Goal: Task Accomplishment & Management: Manage account settings

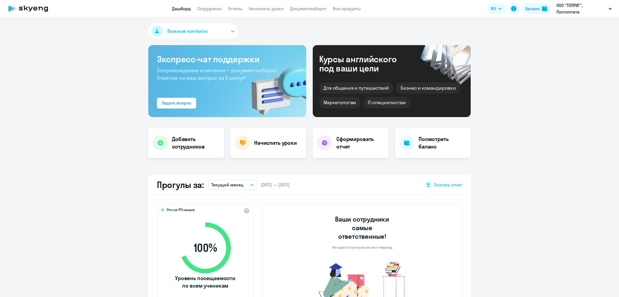
select select "30"
click at [206, 8] on link "Сотрудники" at bounding box center [209, 8] width 24 height 5
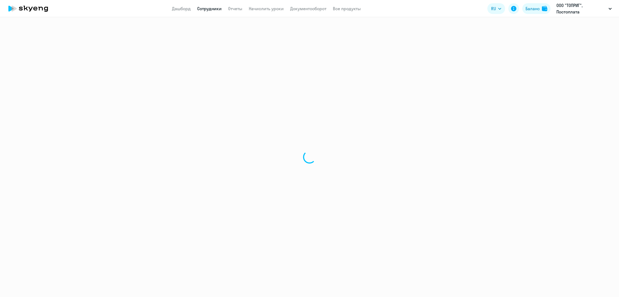
select select "30"
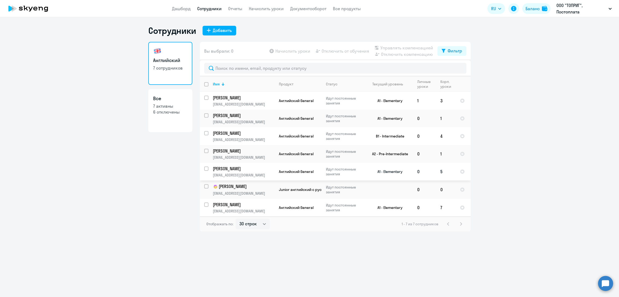
click at [252, 170] on p "[PERSON_NAME]" at bounding box center [243, 169] width 61 height 6
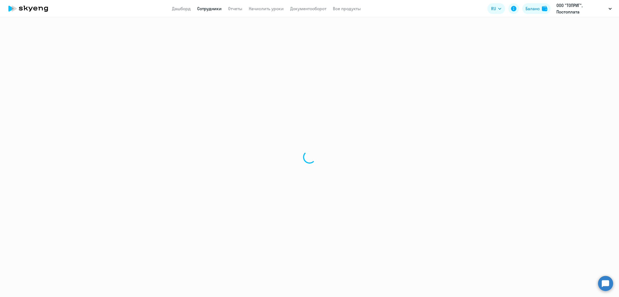
select select "english"
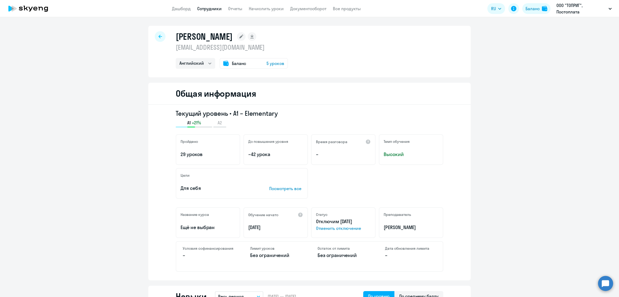
drag, startPoint x: 238, startPoint y: 47, endPoint x: 172, endPoint y: 50, distance: 66.5
click at [172, 50] on div "Валишев Рамиля dream77785@mail.ru Английский Баланс 5 уроков" at bounding box center [309, 52] width 323 height 52
copy p "[EMAIL_ADDRESS][DOMAIN_NAME]"
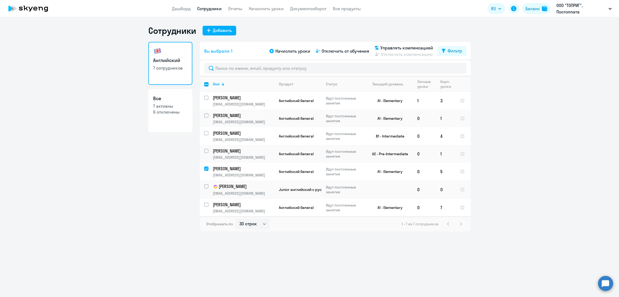
select select "30"
click at [339, 53] on span "Отключить от обучения" at bounding box center [346, 51] width 48 height 6
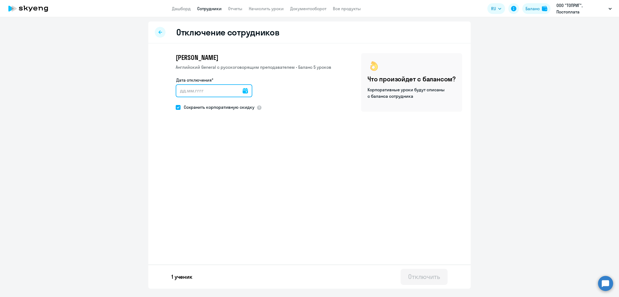
click at [202, 92] on input "Дата отключения*" at bounding box center [214, 90] width 77 height 13
click at [244, 91] on icon at bounding box center [245, 90] width 5 height 5
click at [194, 154] on span "12" at bounding box center [194, 153] width 10 height 10
type input "[DATE]"
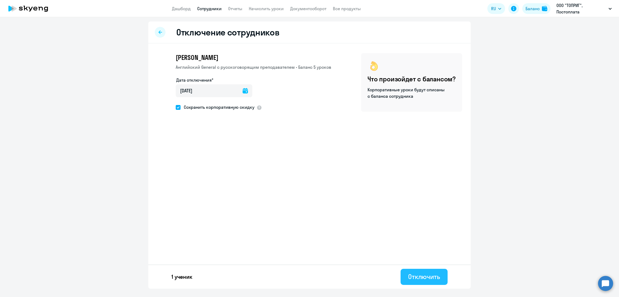
click at [435, 274] on div "Отключить" at bounding box center [424, 277] width 32 height 9
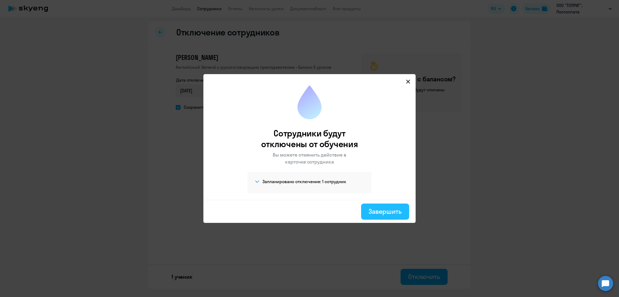
click at [376, 213] on div "Завершить" at bounding box center [385, 211] width 33 height 9
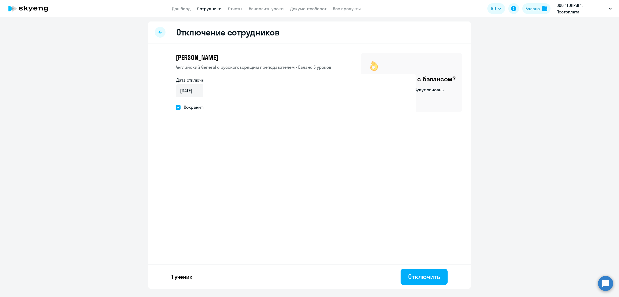
select select "30"
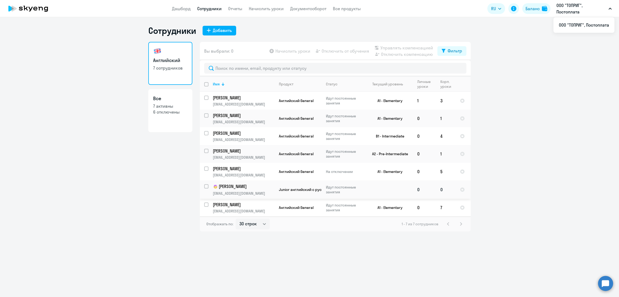
click at [255, 190] on td "[PERSON_NAME] [EMAIL_ADDRESS][DOMAIN_NAME]" at bounding box center [242, 190] width 66 height 18
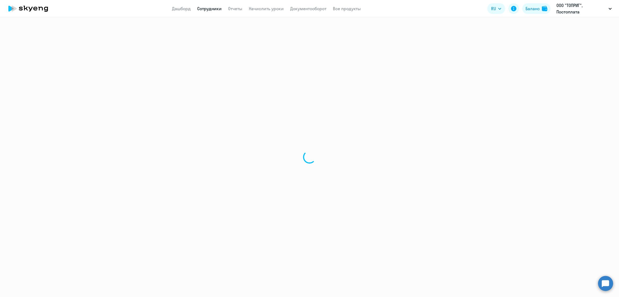
select select "english"
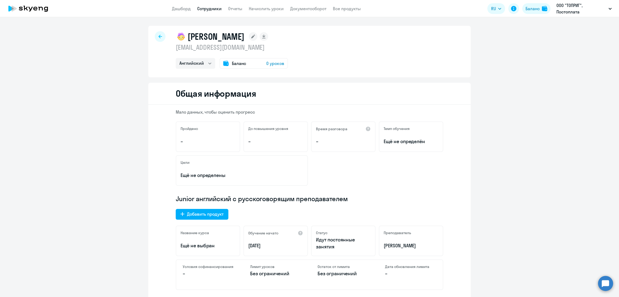
drag, startPoint x: 238, startPoint y: 47, endPoint x: 172, endPoint y: 49, distance: 66.7
click at [172, 49] on div "[PERSON_NAME] [PERSON_NAME][EMAIL_ADDRESS][DOMAIN_NAME] [PERSON_NAME] Баланс 0 …" at bounding box center [309, 52] width 323 height 52
copy p "[EMAIL_ADDRESS][DOMAIN_NAME]"
select select "30"
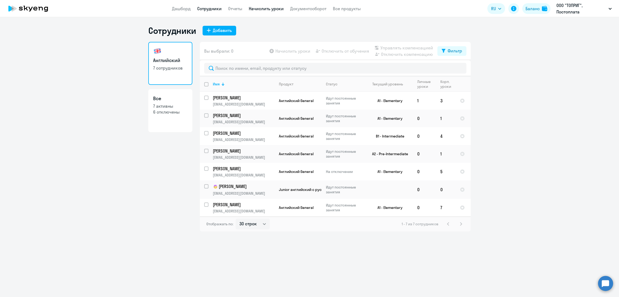
click at [267, 9] on link "Начислить уроки" at bounding box center [266, 8] width 35 height 5
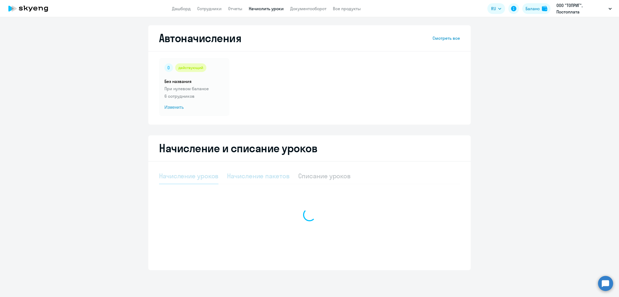
select select "10"
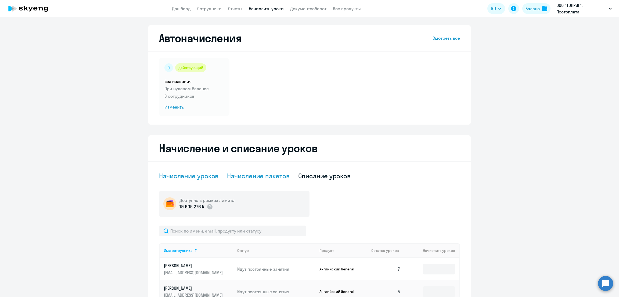
click at [272, 179] on div "Начисление пакетов" at bounding box center [258, 176] width 62 height 9
select select "10"
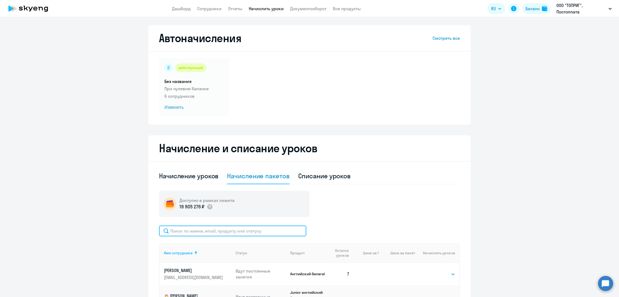
click at [217, 233] on input "text" at bounding box center [232, 231] width 147 height 11
type input "мара"
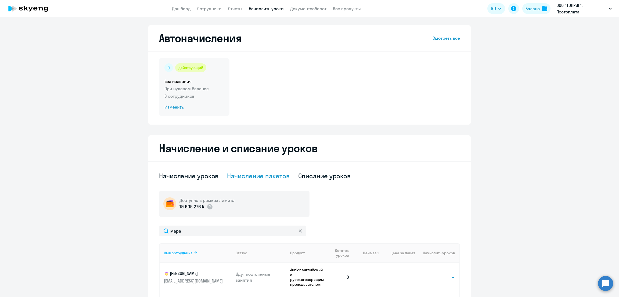
click at [203, 94] on p "6 сотрудников" at bounding box center [195, 96] width 60 height 6
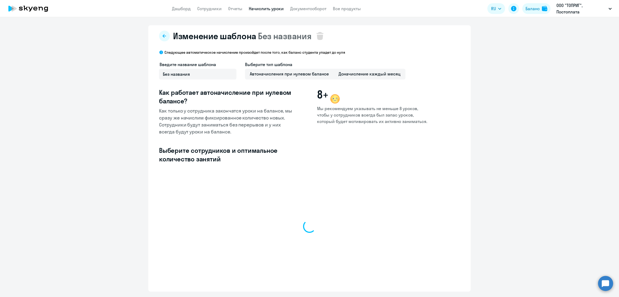
select select "10"
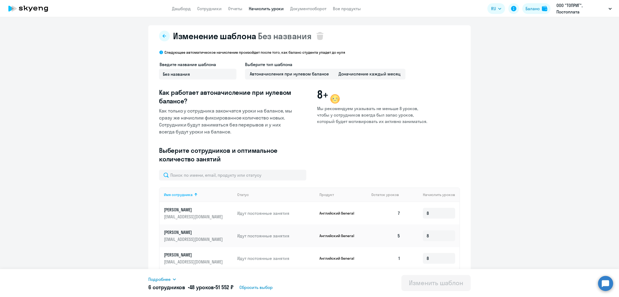
click at [267, 9] on link "Начислить уроки" at bounding box center [266, 8] width 35 height 5
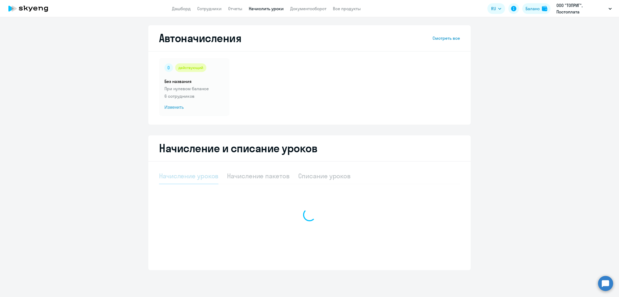
click at [264, 176] on div "Начисление пакетов" at bounding box center [258, 176] width 62 height 9
select select "10"
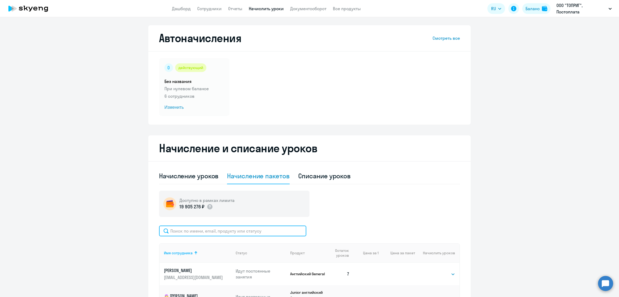
click at [214, 230] on input "text" at bounding box center [232, 231] width 147 height 11
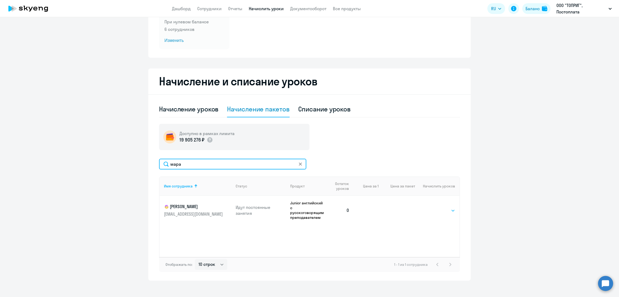
type input "мара"
click at [449, 209] on select "Выбрать 4 8 16 32 64 96 128" at bounding box center [444, 211] width 22 height 6
click at [214, 10] on link "Сотрудники" at bounding box center [209, 8] width 24 height 5
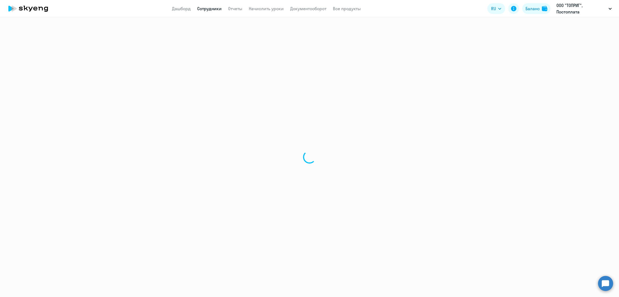
select select "30"
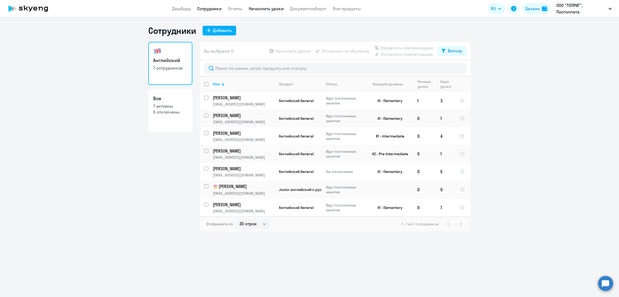
click at [262, 8] on link "Начислить уроки" at bounding box center [266, 8] width 35 height 5
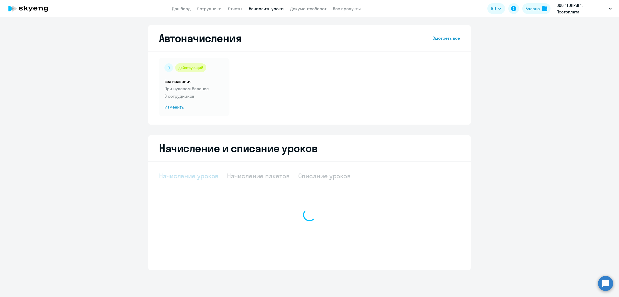
click at [248, 176] on div "Начисление пакетов" at bounding box center [258, 176] width 62 height 9
select select "10"
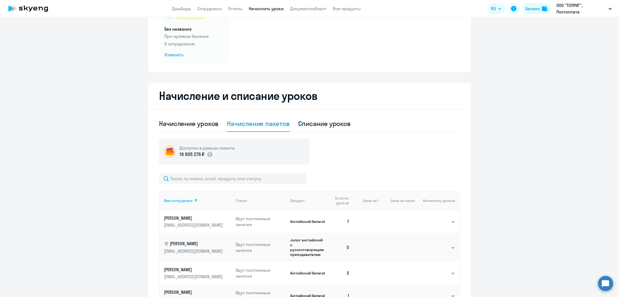
scroll to position [67, 0]
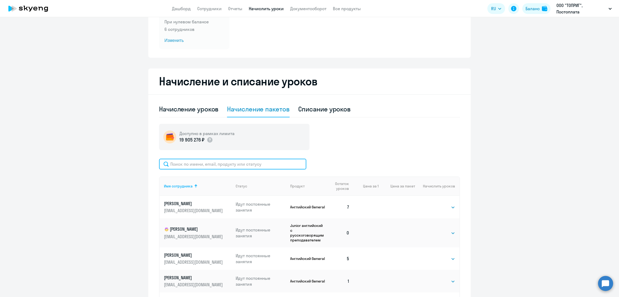
click at [250, 165] on input "text" at bounding box center [232, 164] width 147 height 11
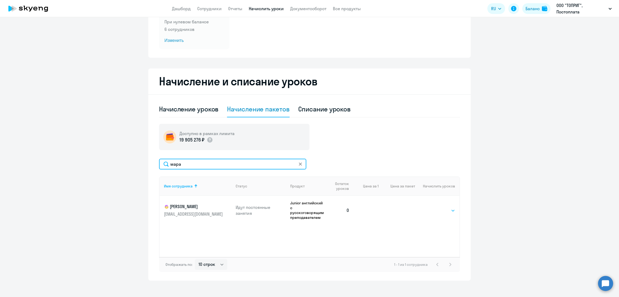
type input "мара"
click at [448, 208] on select "Выбрать 4 8 16 32 64 96 128" at bounding box center [444, 211] width 22 height 6
select select "4"
click at [433, 208] on select "Выбрать 4 8 16 32 64 96 128" at bounding box center [444, 211] width 22 height 6
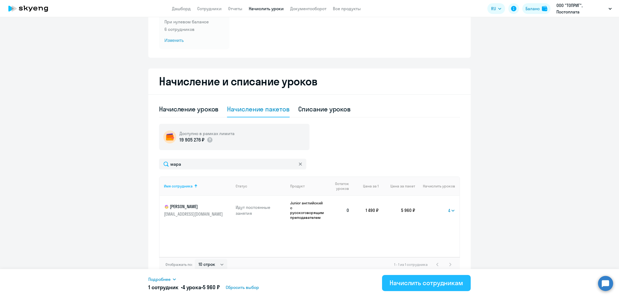
click at [421, 284] on div "Начислить сотрудникам" at bounding box center [427, 283] width 74 height 9
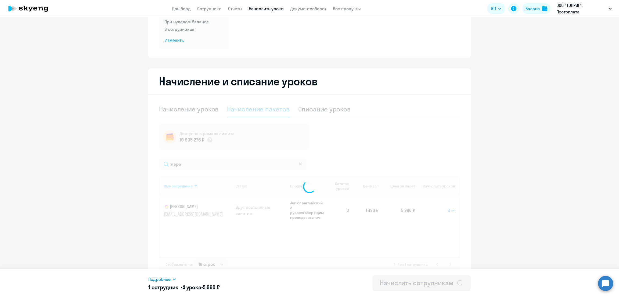
select select
